Goal: Information Seeking & Learning: Find contact information

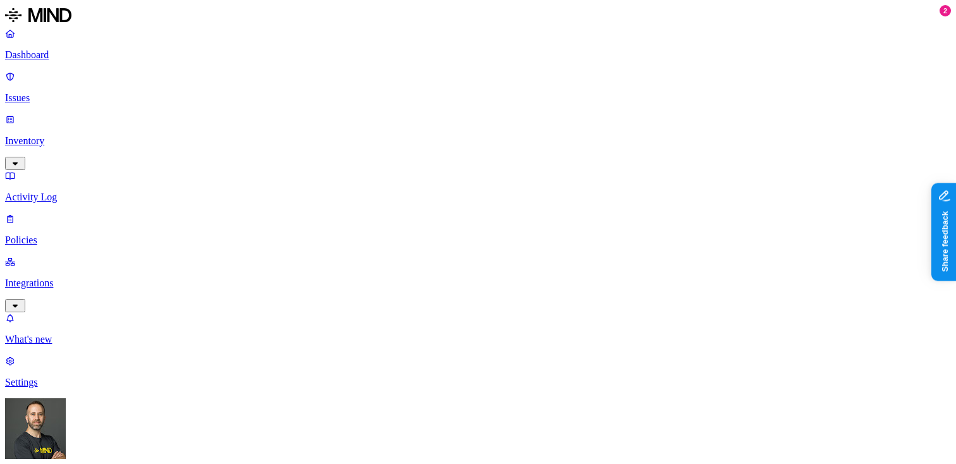
click at [66, 135] on p "Inventory" at bounding box center [478, 140] width 946 height 11
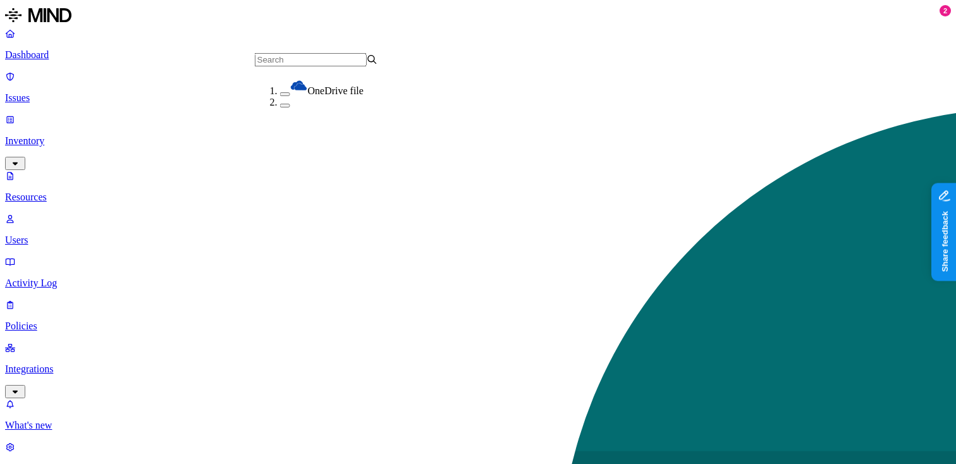
scroll to position [107, 0]
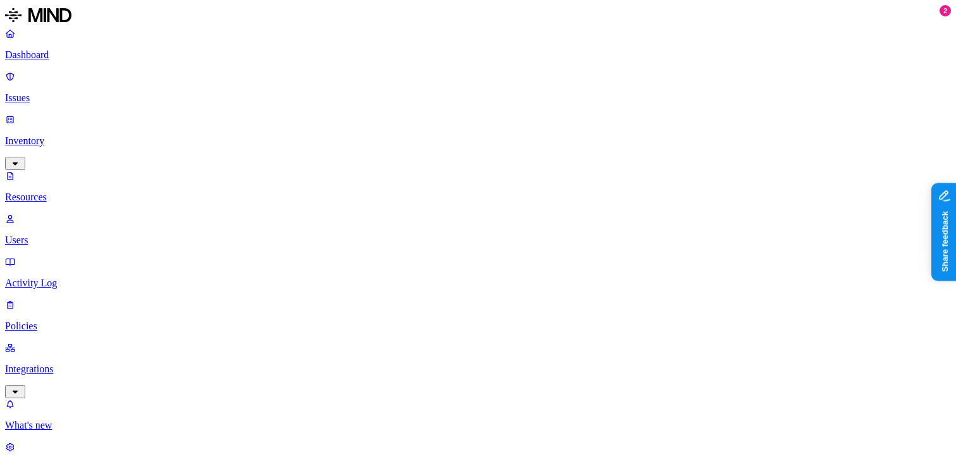
scroll to position [25, 0]
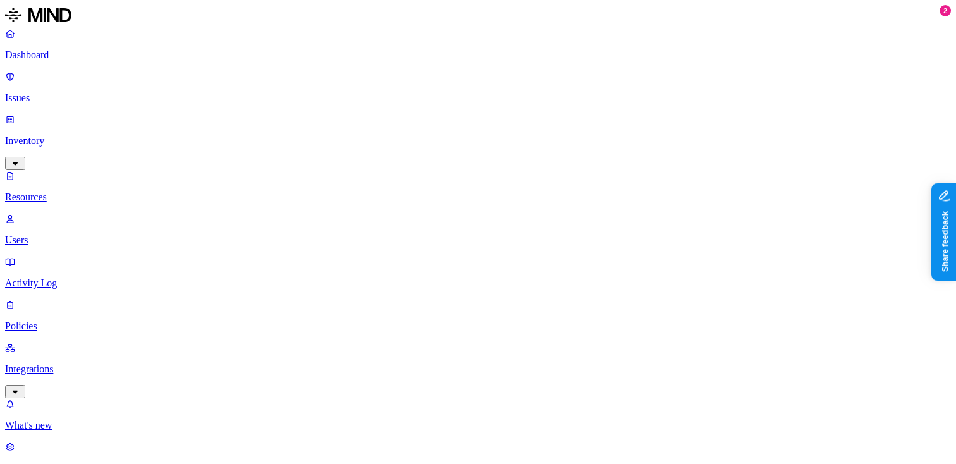
copy h3 "[EMAIL_ADDRESS][DOMAIN_NAME]"
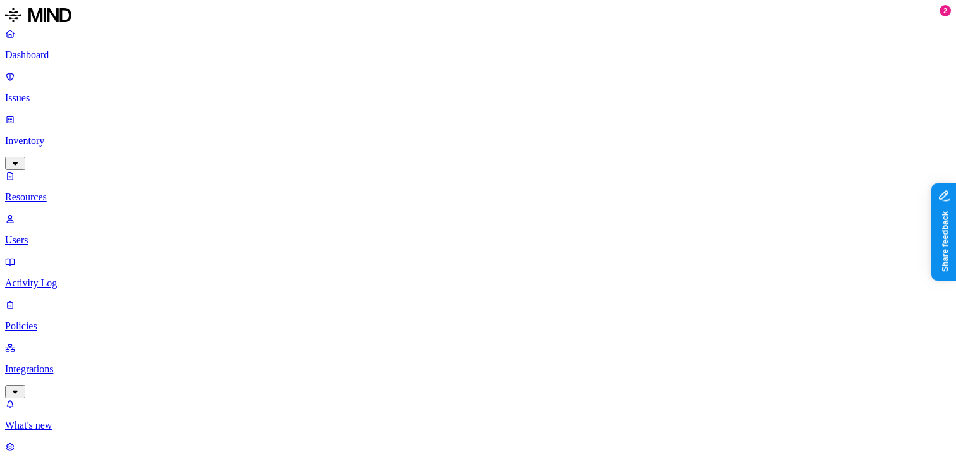
scroll to position [219, 0]
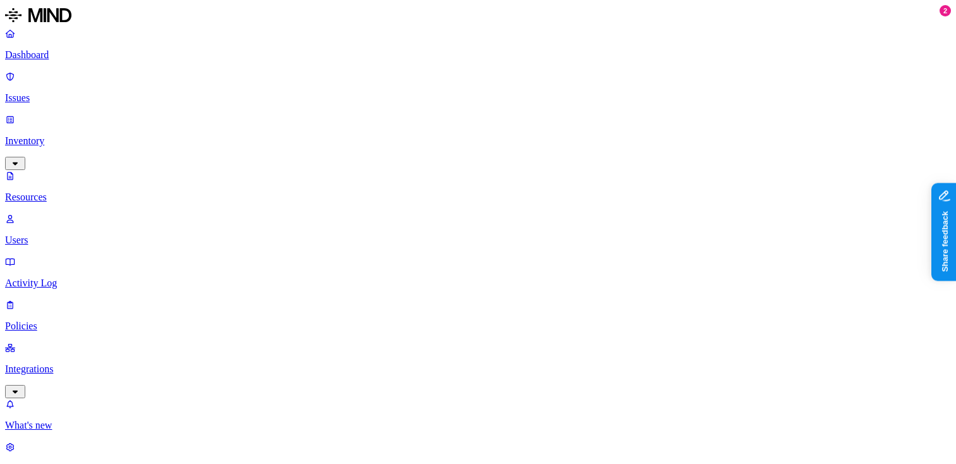
scroll to position [219, 0]
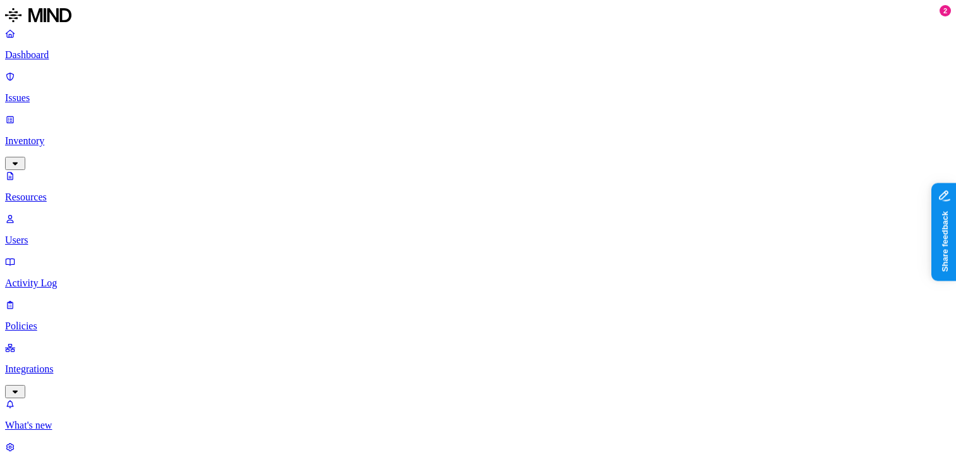
scroll to position [25, 0]
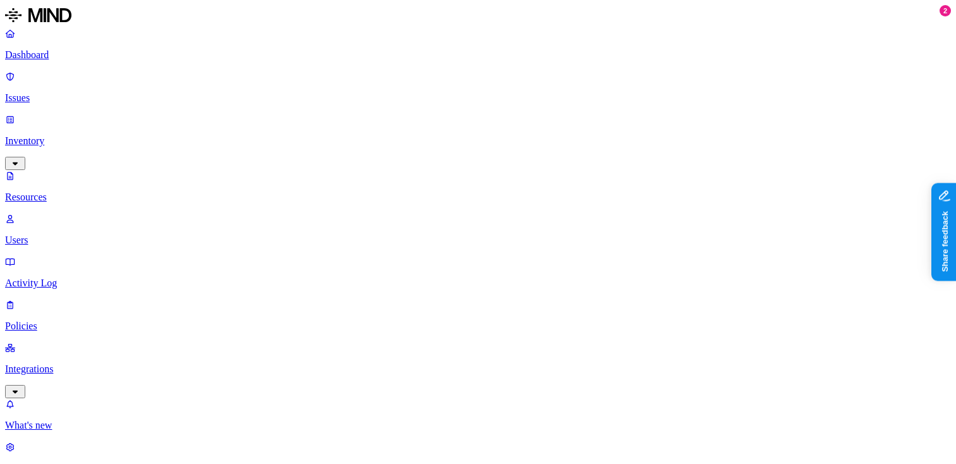
copy span "[EMAIL_ADDRESS][DOMAIN_NAME]"
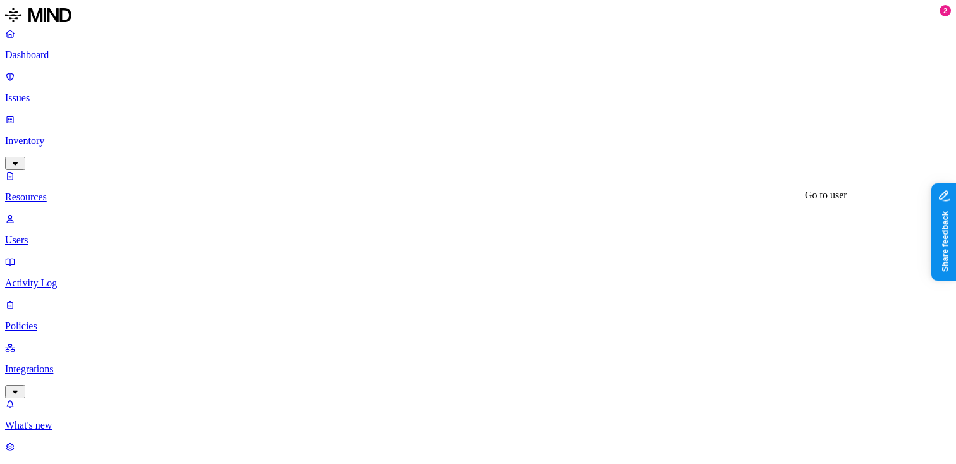
copy h3 "[PERSON_NAME][EMAIL_ADDRESS][DOMAIN_NAME]"
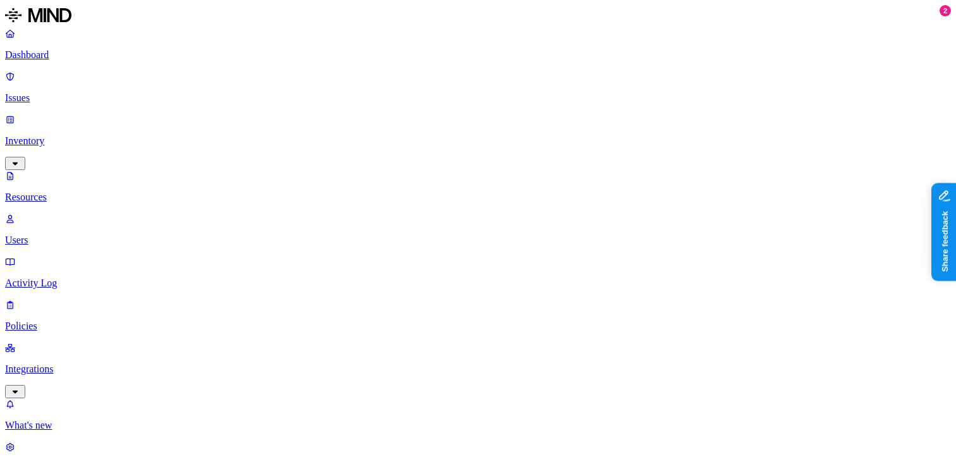
scroll to position [64, 0]
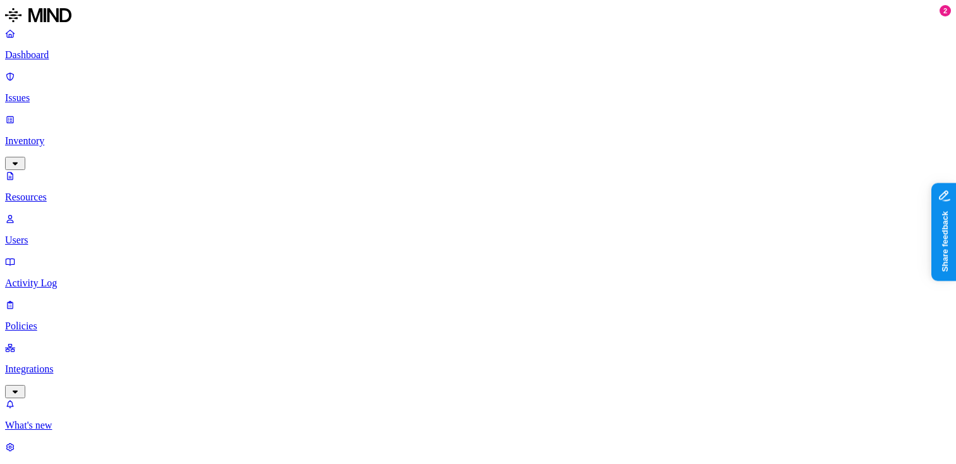
copy h3 "[EMAIL_ADDRESS][DOMAIN_NAME]"
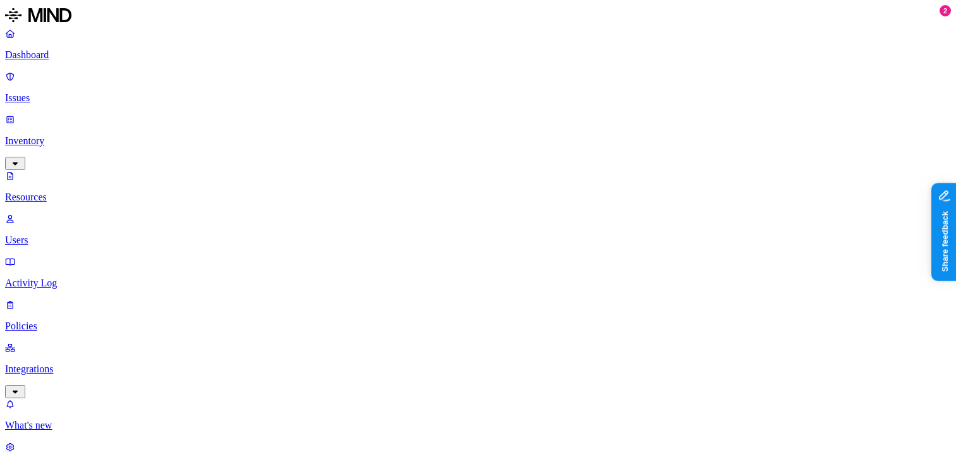
scroll to position [435, 0]
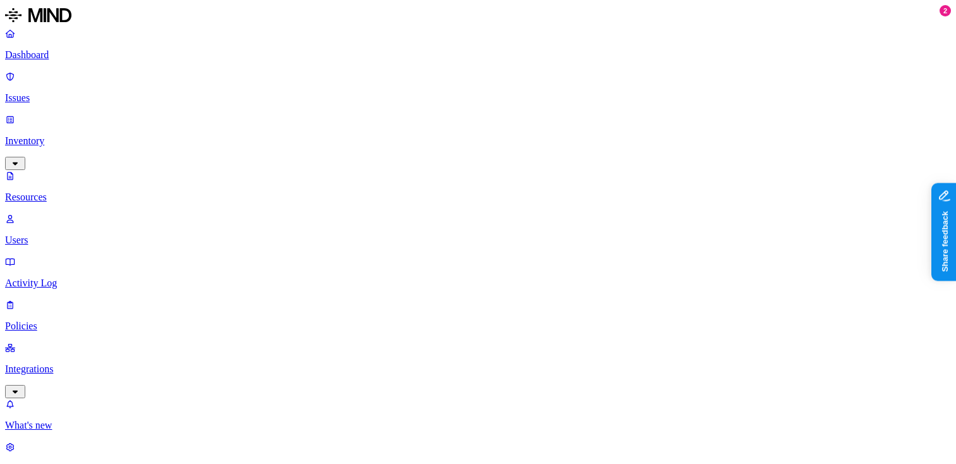
scroll to position [41, 0]
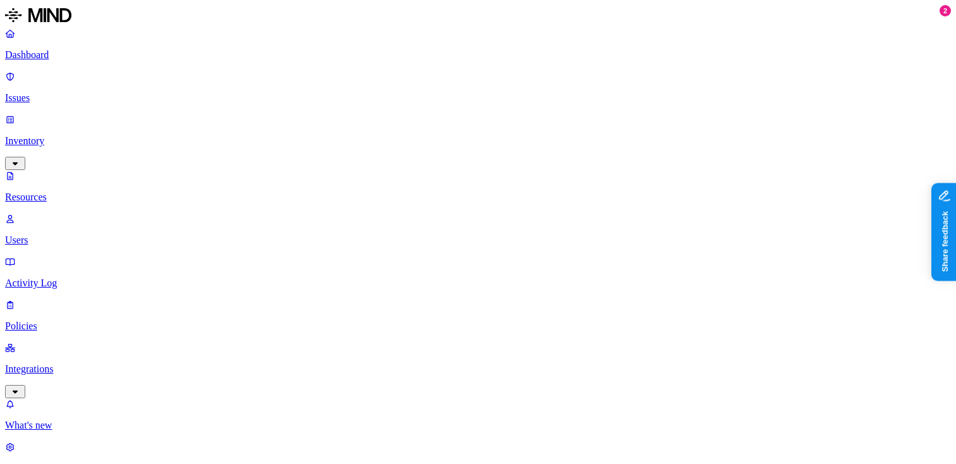
scroll to position [25, 0]
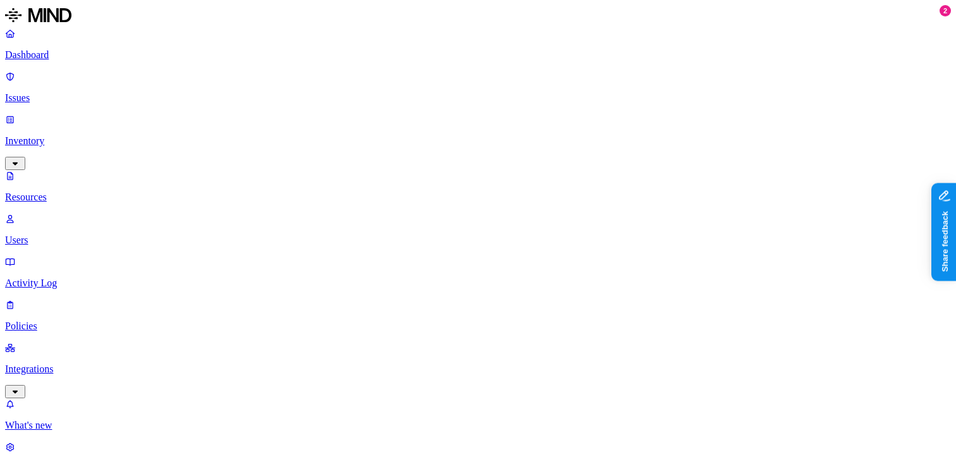
scroll to position [25, 0]
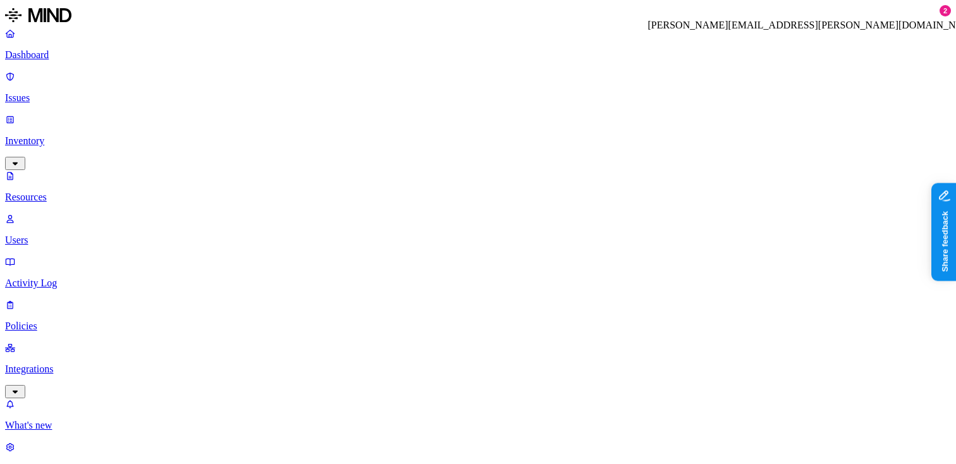
copy h3 "[PERSON_NAME][EMAIL_ADDRESS][PERSON_NAME][DOMAIN_NAME]"
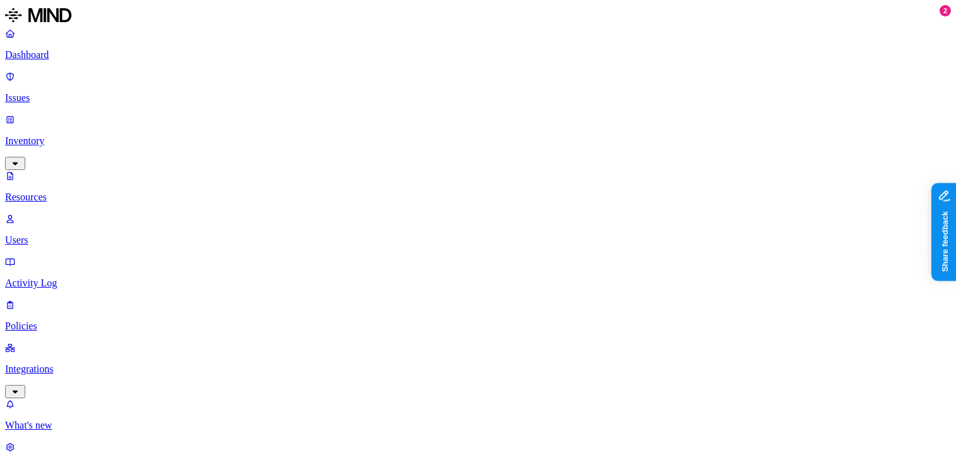
copy h3 "[PERSON_NAME][EMAIL_ADDRESS][PERSON_NAME][DOMAIN_NAME]"
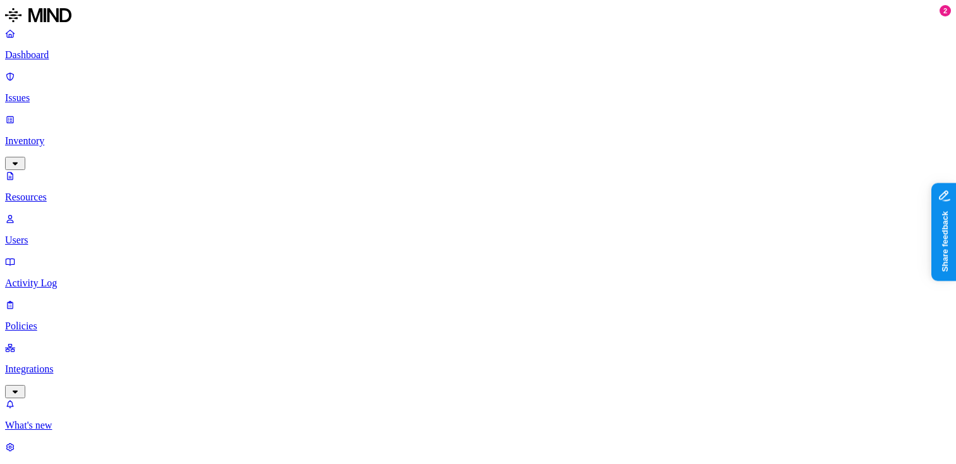
scroll to position [63, 0]
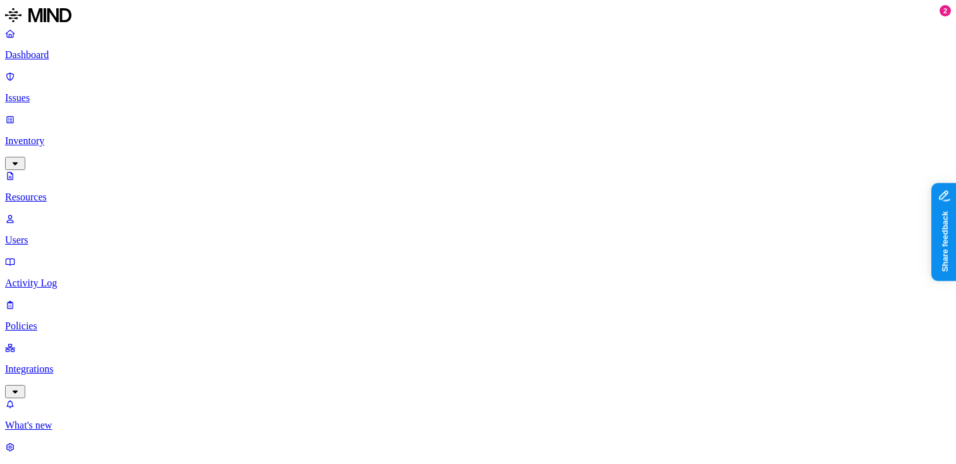
copy h3 "[PERSON_NAME][EMAIL_ADDRESS][PERSON_NAME][DOMAIN_NAME]"
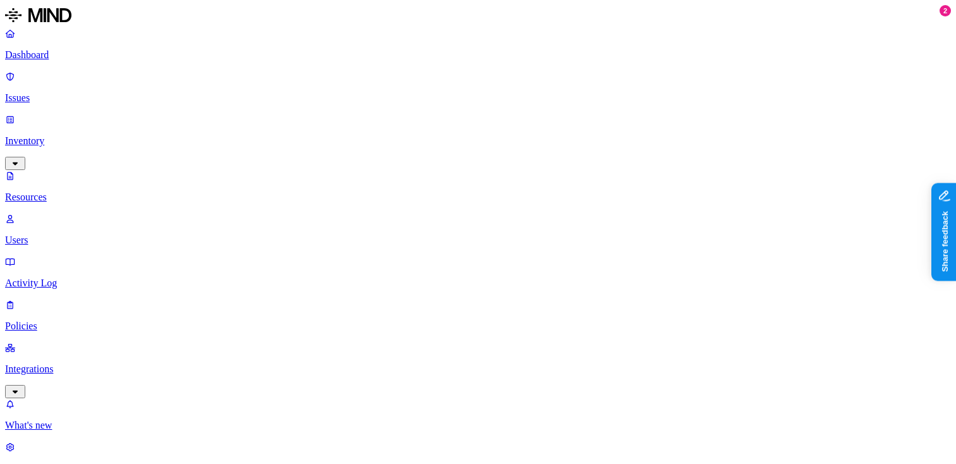
scroll to position [25, 0]
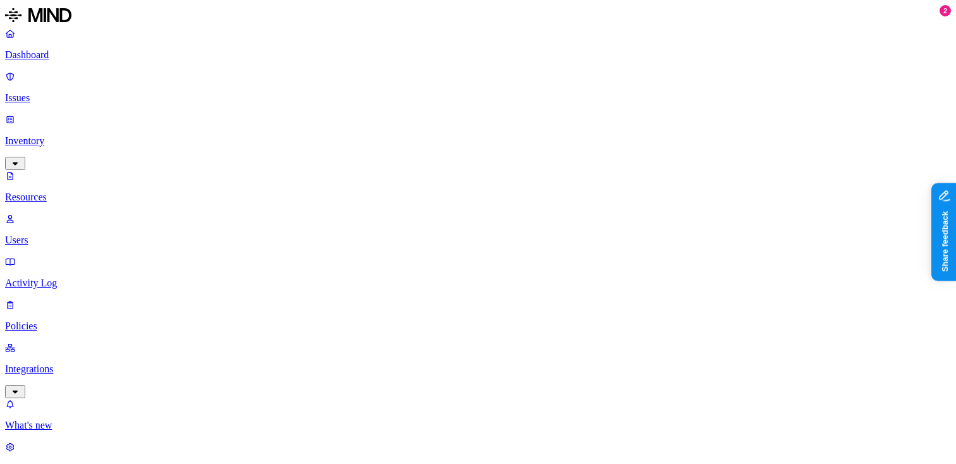
copy h3 "[PERSON_NAME][EMAIL_ADDRESS][PERSON_NAME][DOMAIN_NAME]"
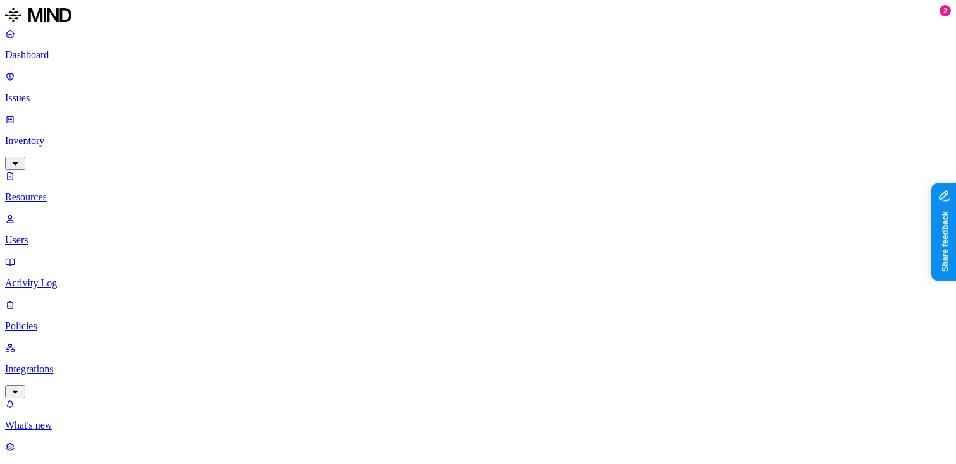
scroll to position [25, 0]
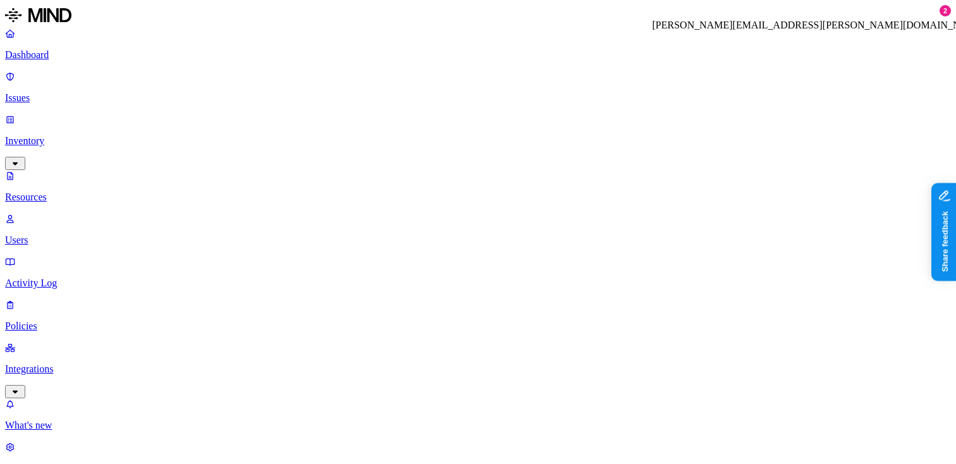
copy h3 "[PERSON_NAME][EMAIL_ADDRESS][PERSON_NAME][DOMAIN_NAME]"
